Goal: Information Seeking & Learning: Learn about a topic

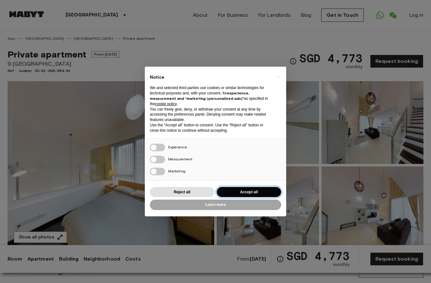
click at [253, 190] on button "Accept all" at bounding box center [249, 192] width 64 height 10
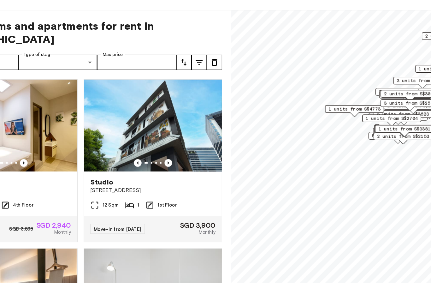
drag, startPoint x: 236, startPoint y: 95, endPoint x: 289, endPoint y: 95, distance: 52.7
click at [326, 109] on div "1 units from S$4773" at bounding box center [350, 114] width 49 height 10
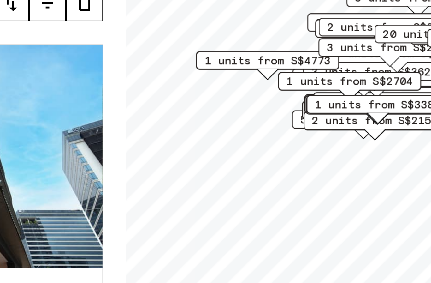
drag, startPoint x: 105, startPoint y: 35, endPoint x: 96, endPoint y: 33, distance: 9.4
click at [301, 97] on div "1 units from S$2704" at bounding box center [325, 102] width 49 height 10
click at [276, 90] on span "1 units from S$4773" at bounding box center [297, 93] width 43 height 6
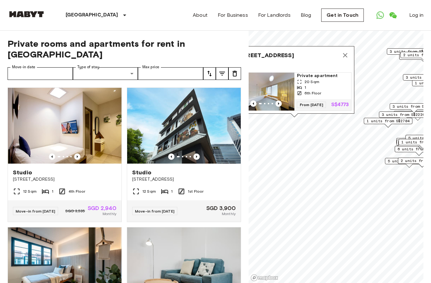
click at [347, 49] on button "Map marker" at bounding box center [345, 55] width 13 height 13
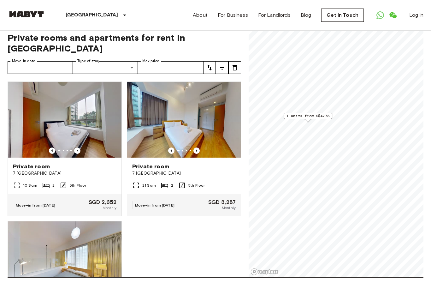
scroll to position [37, 0]
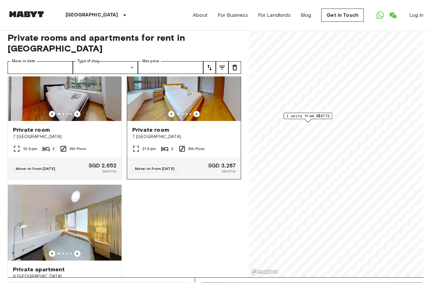
click at [196, 111] on icon "Previous image" at bounding box center [197, 114] width 6 height 6
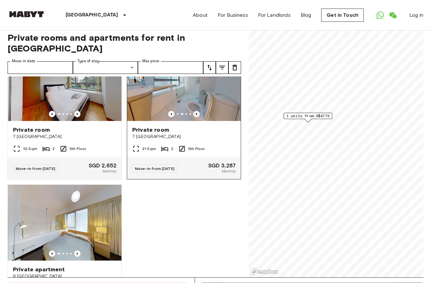
click at [195, 111] on icon "Previous image" at bounding box center [197, 114] width 6 height 6
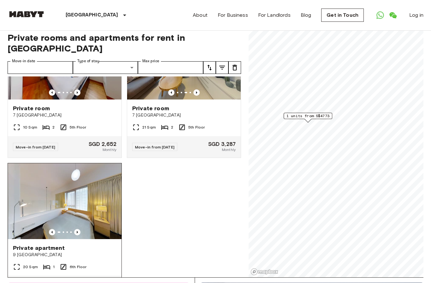
scroll to position [58, 0]
click at [75, 229] on icon "Previous image" at bounding box center [77, 232] width 6 height 6
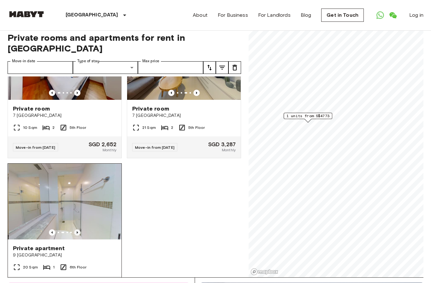
click at [75, 229] on icon "Previous image" at bounding box center [77, 232] width 6 height 6
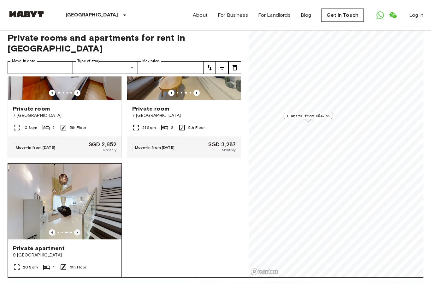
click at [75, 229] on icon "Previous image" at bounding box center [77, 232] width 6 height 6
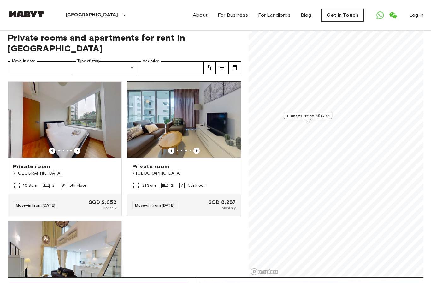
scroll to position [0, 0]
click at [172, 105] on img at bounding box center [184, 120] width 114 height 76
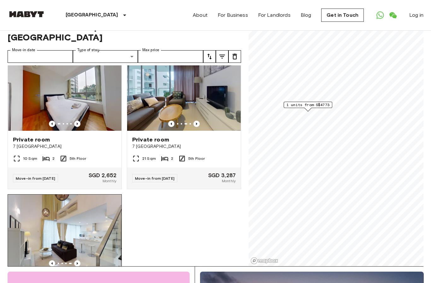
scroll to position [58, 0]
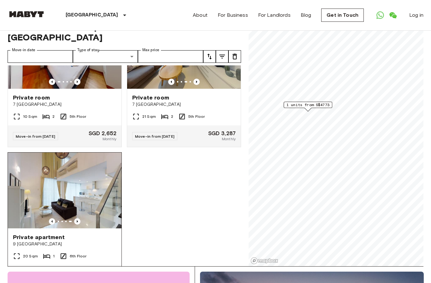
click at [99, 186] on img at bounding box center [65, 190] width 114 height 76
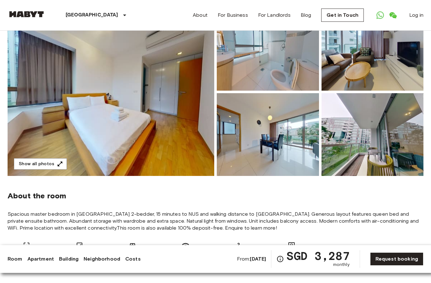
scroll to position [3, 0]
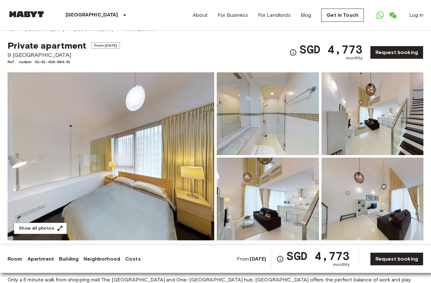
scroll to position [7, 0]
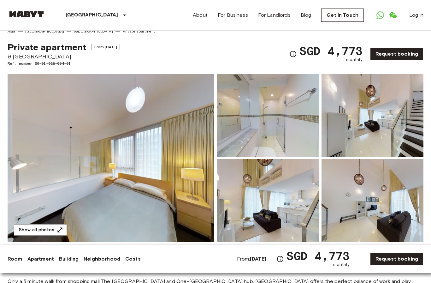
click at [138, 182] on img at bounding box center [111, 158] width 207 height 168
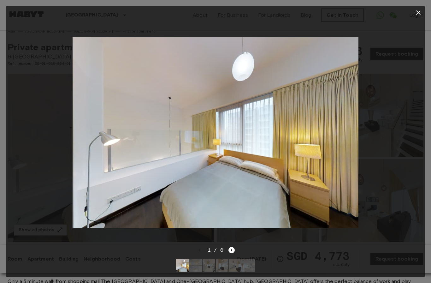
click at [200, 263] on img at bounding box center [195, 265] width 13 height 13
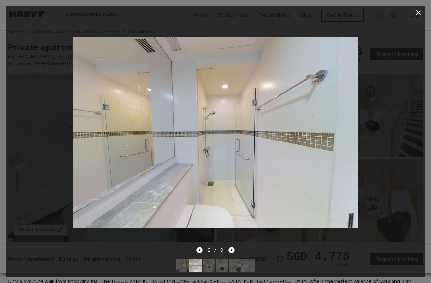
click at [209, 263] on img at bounding box center [209, 265] width 13 height 13
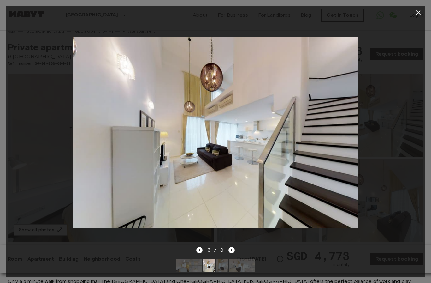
click at [219, 264] on img at bounding box center [222, 265] width 13 height 13
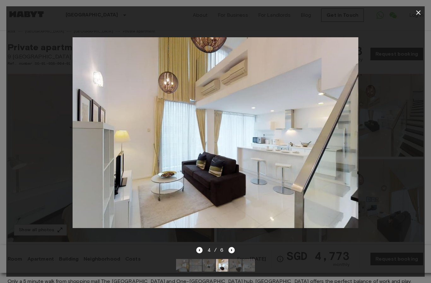
click at [232, 263] on img at bounding box center [235, 265] width 13 height 13
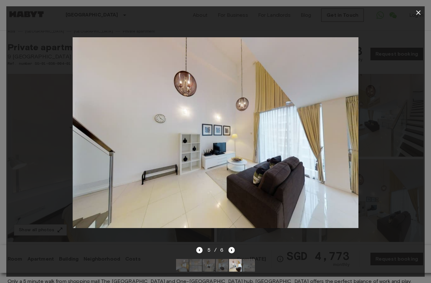
click at [245, 263] on img at bounding box center [248, 265] width 13 height 13
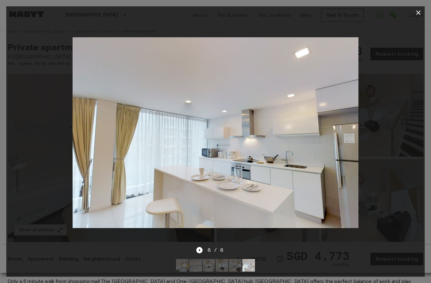
click at [419, 10] on icon "button" at bounding box center [419, 13] width 8 height 8
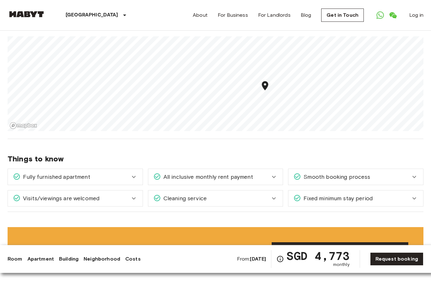
scroll to position [269, 0]
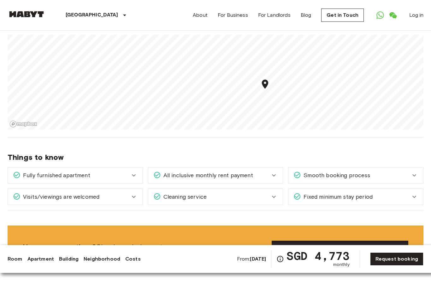
click at [262, 177] on div "All inclusive monthly rent payment" at bounding box center [211, 175] width 117 height 8
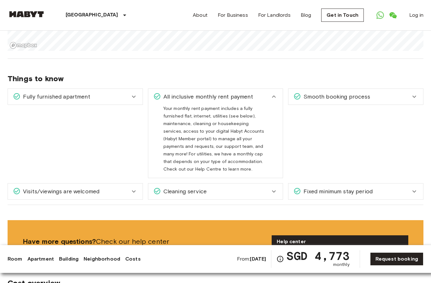
scroll to position [363, 0]
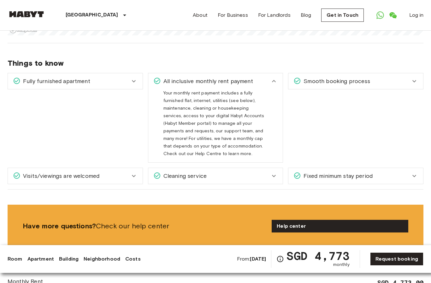
click at [271, 170] on div "Cleaning service" at bounding box center [215, 176] width 135 height 16
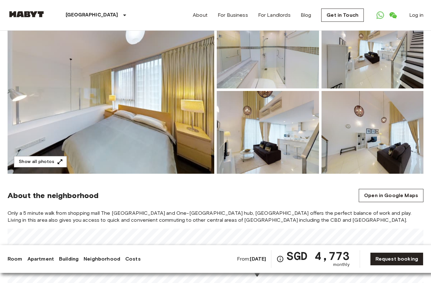
scroll to position [49, 0]
